Goal: Information Seeking & Learning: Learn about a topic

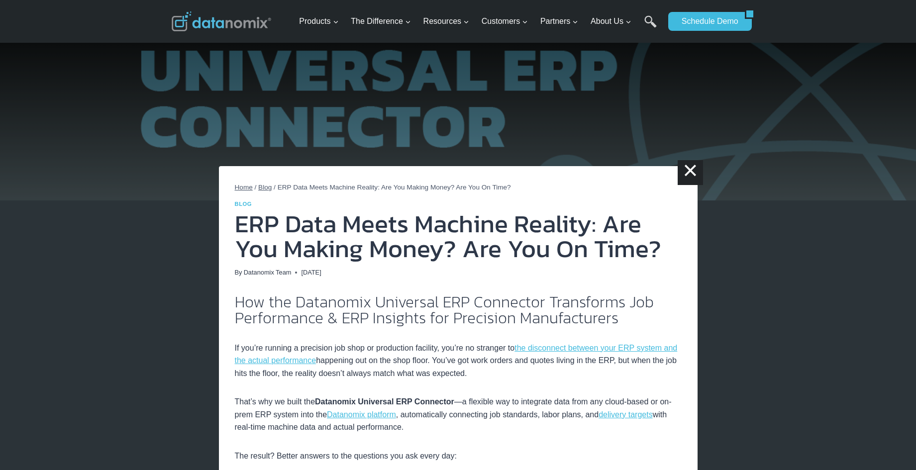
click at [262, 189] on span "Blog" at bounding box center [264, 187] width 13 height 7
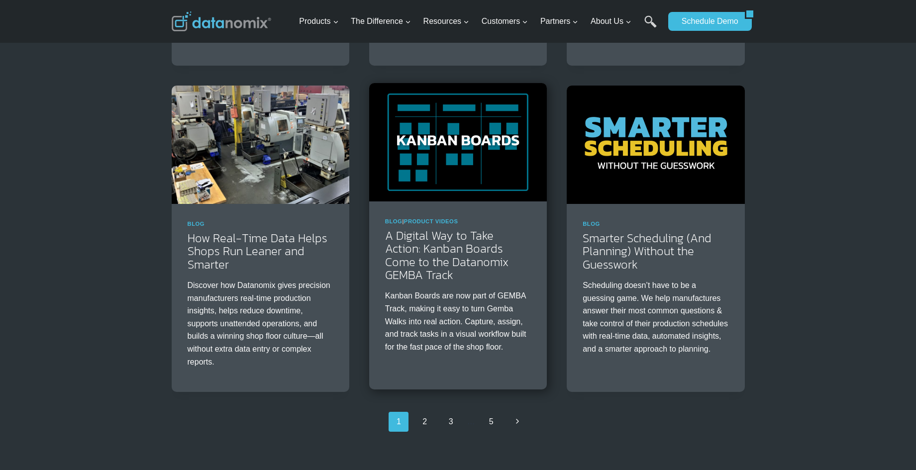
scroll to position [1593, 0]
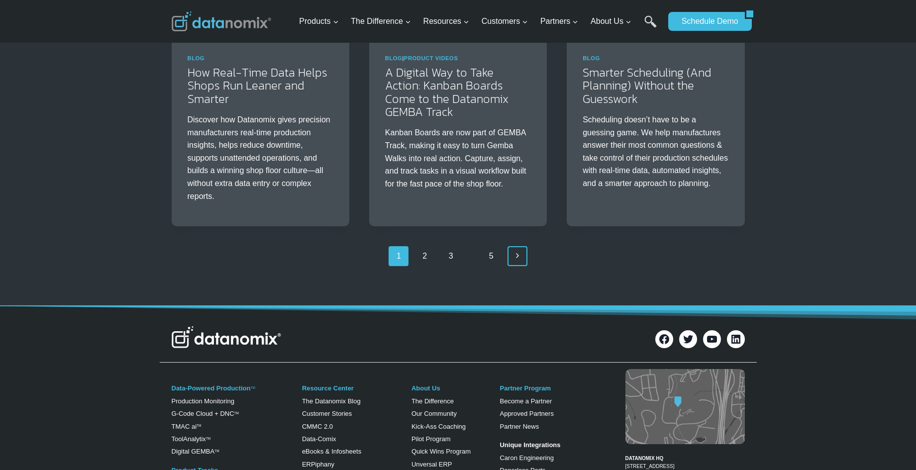
click at [514, 254] on icon "Next" at bounding box center [518, 256] width 8 height 8
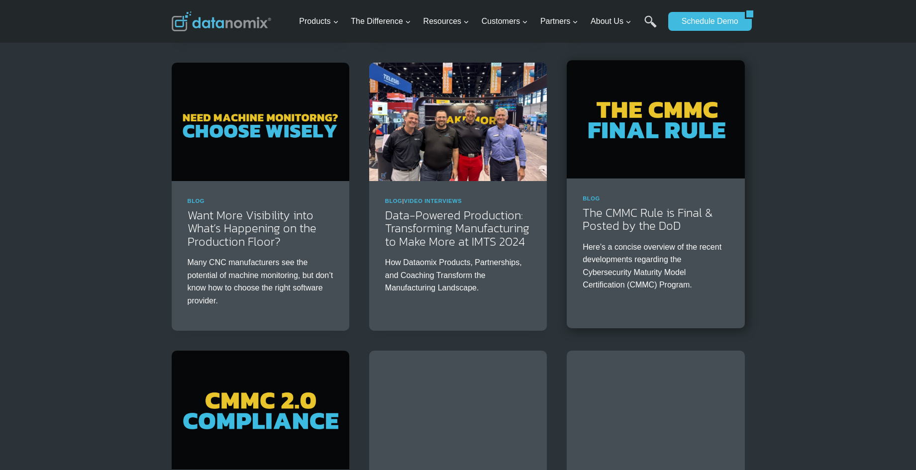
scroll to position [1145, 0]
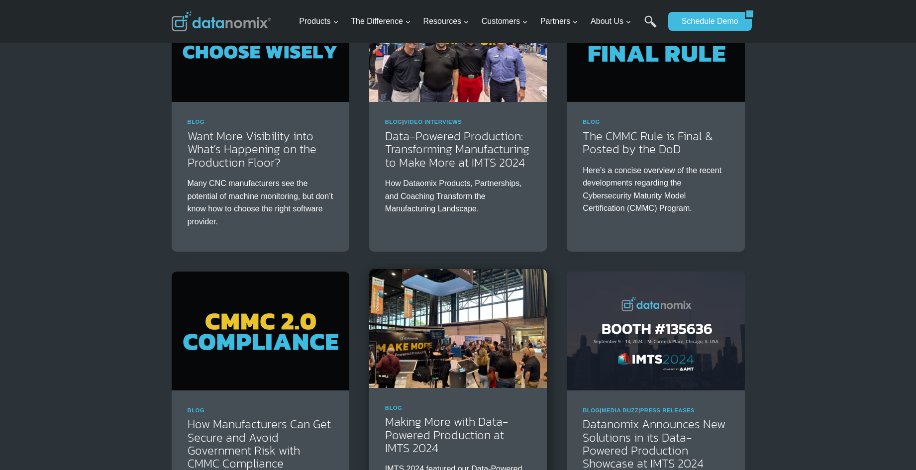
click at [463, 291] on img at bounding box center [458, 328] width 178 height 118
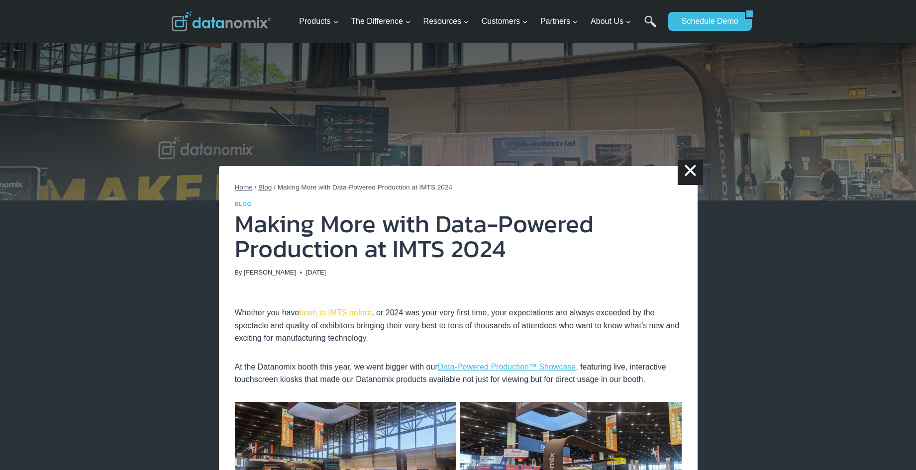
click at [331, 313] on link "been to IMTS before" at bounding box center [335, 313] width 73 height 8
